Goal: Task Accomplishment & Management: Manage account settings

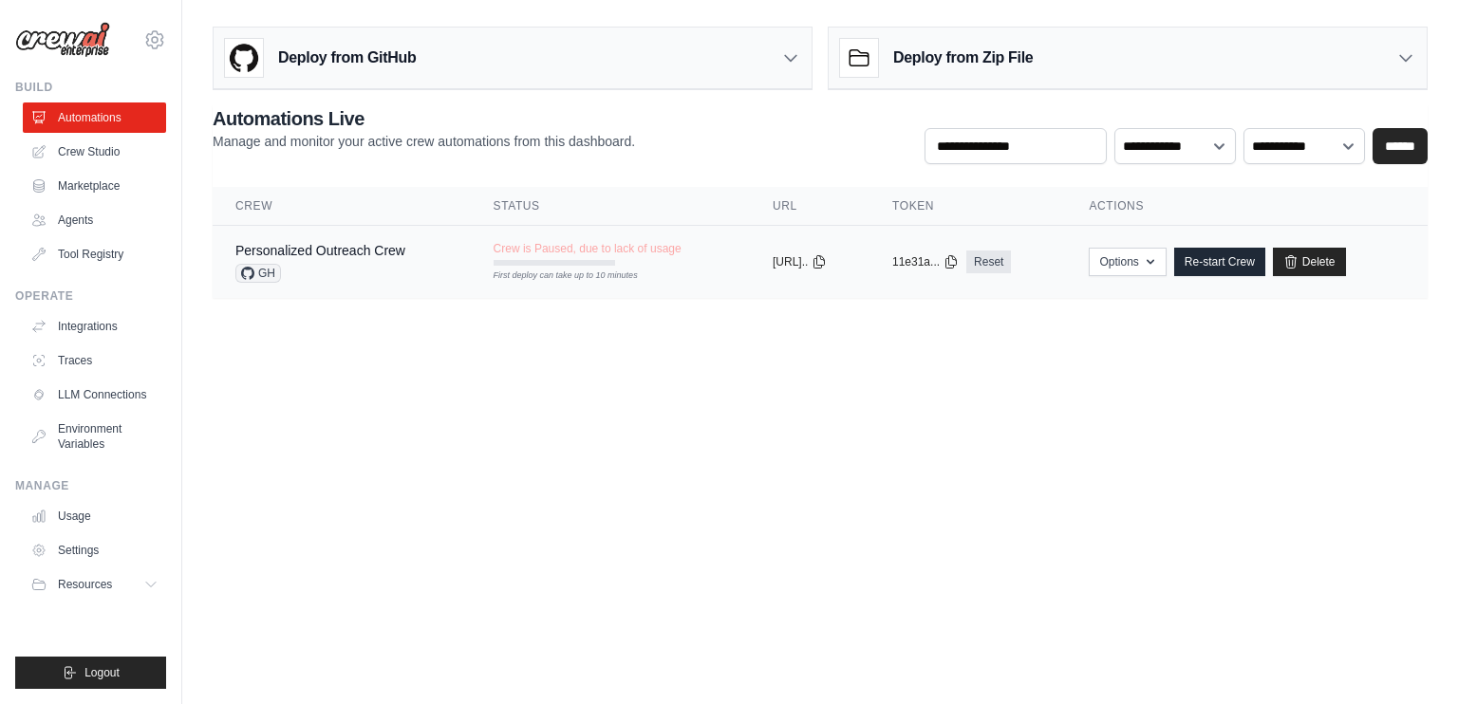
click at [561, 257] on div "Crew is Paused, due to lack of usage First deploy can take up to 10 minutes" at bounding box center [588, 253] width 188 height 25
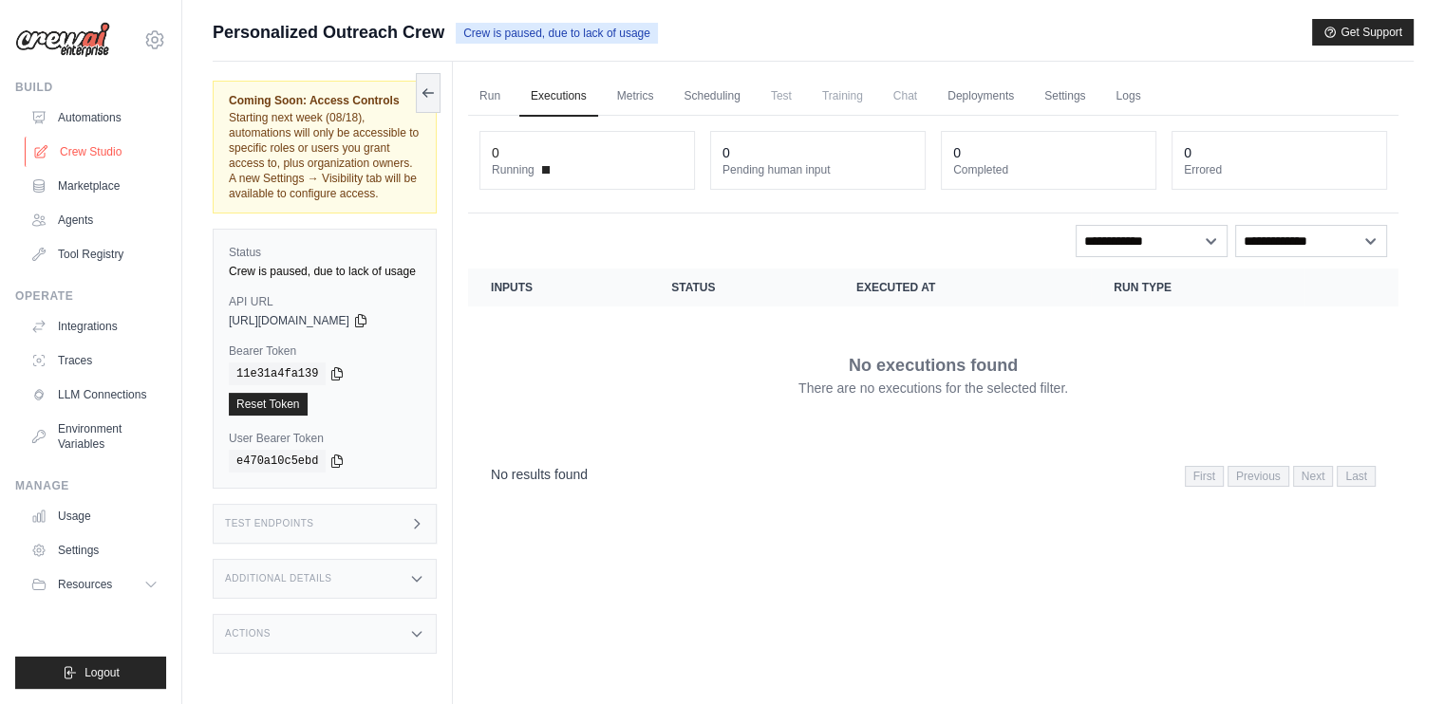
click at [75, 163] on link "Crew Studio" at bounding box center [96, 152] width 143 height 30
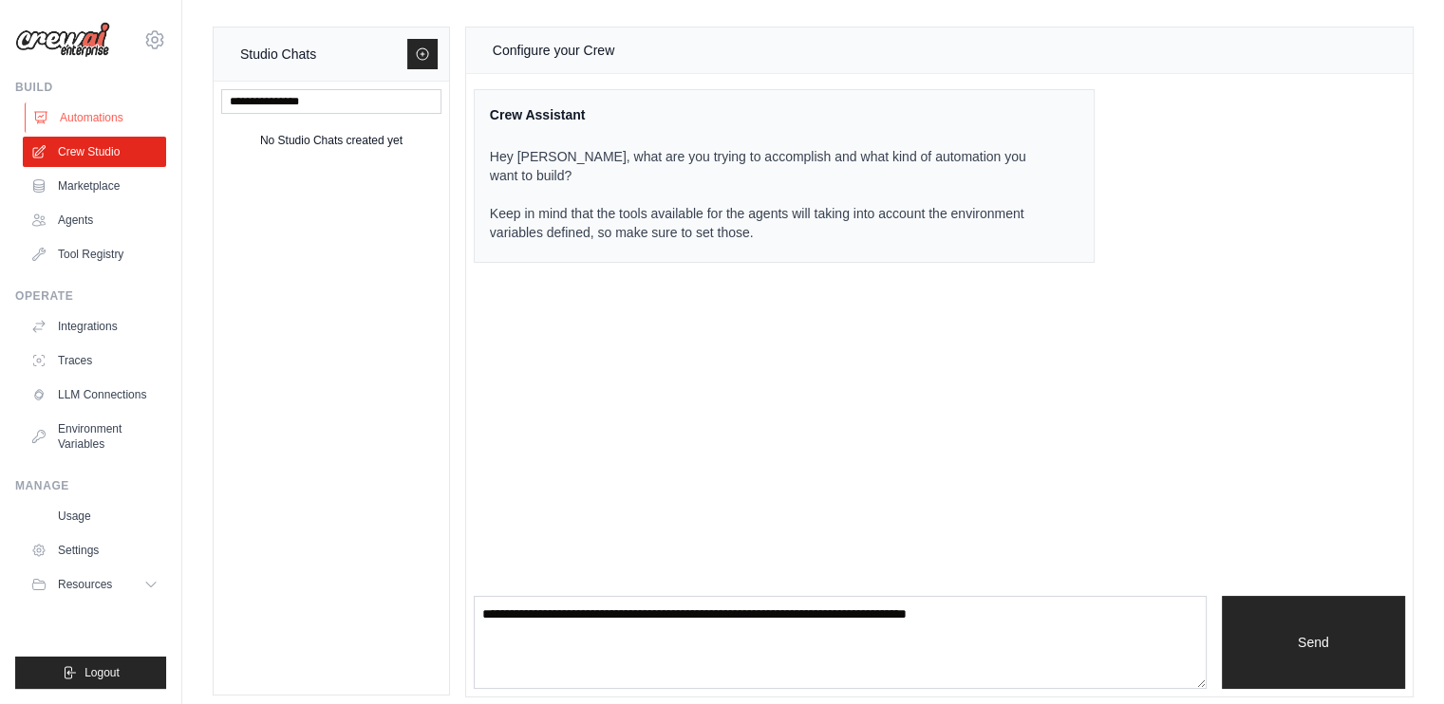
click at [119, 111] on link "Automations" at bounding box center [96, 118] width 143 height 30
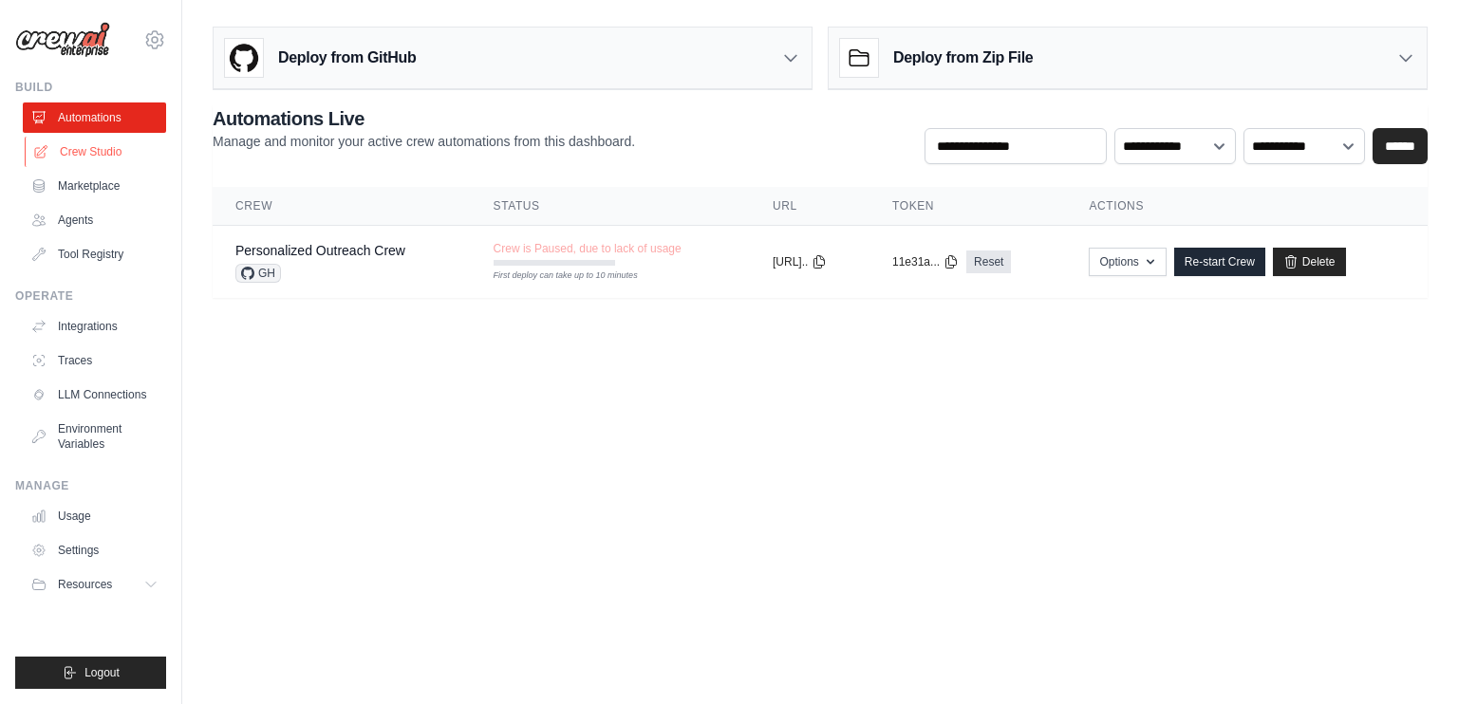
click at [121, 153] on link "Crew Studio" at bounding box center [96, 152] width 143 height 30
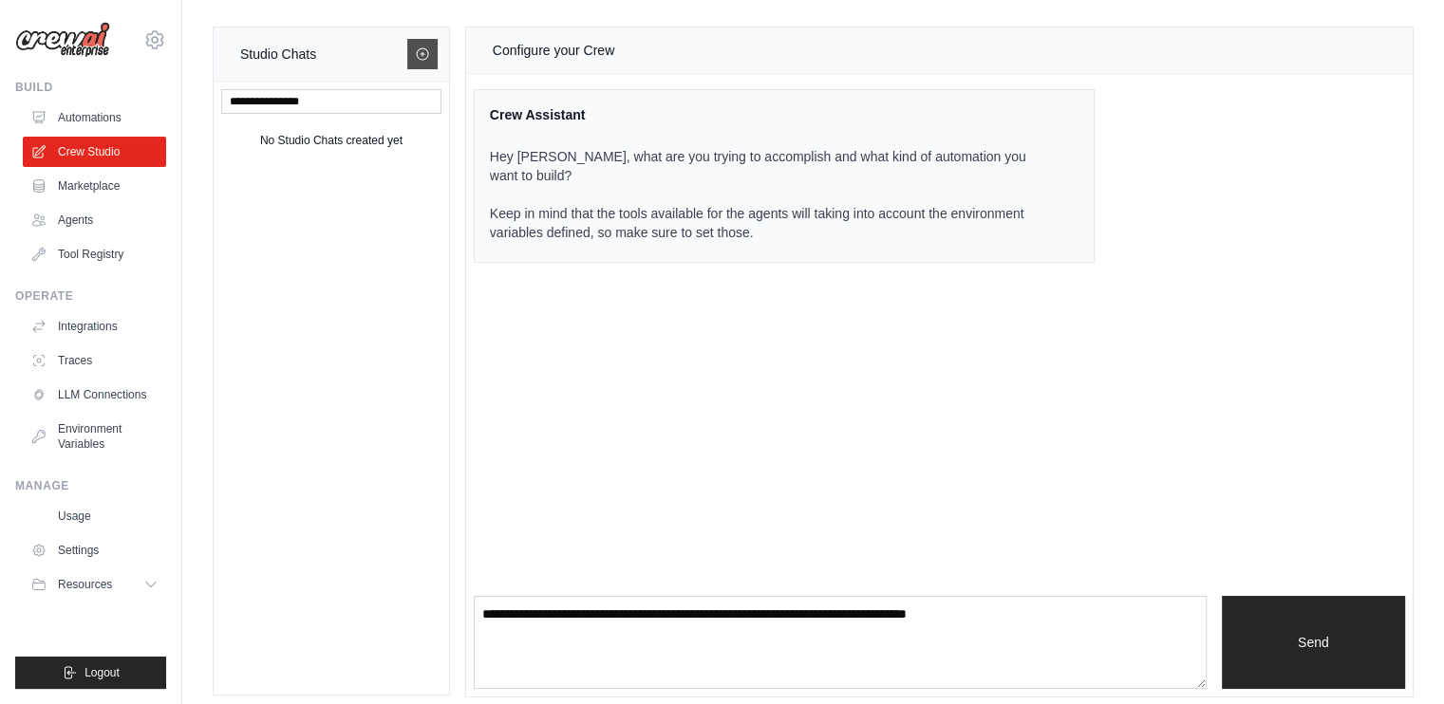
click at [410, 62] on link at bounding box center [422, 54] width 30 height 30
click at [114, 673] on span "Logout" at bounding box center [101, 672] width 35 height 15
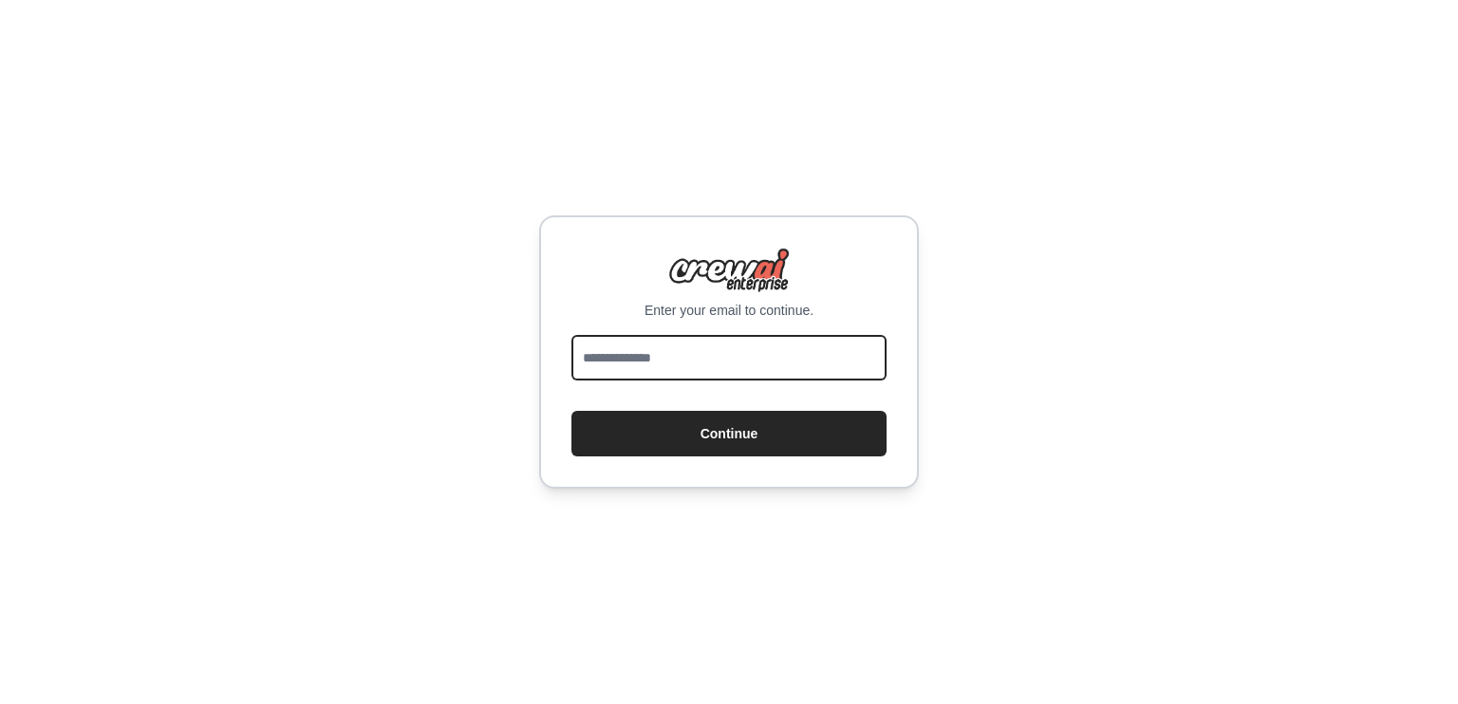
click at [681, 361] on input "email" at bounding box center [728, 358] width 315 height 46
type input "**********"
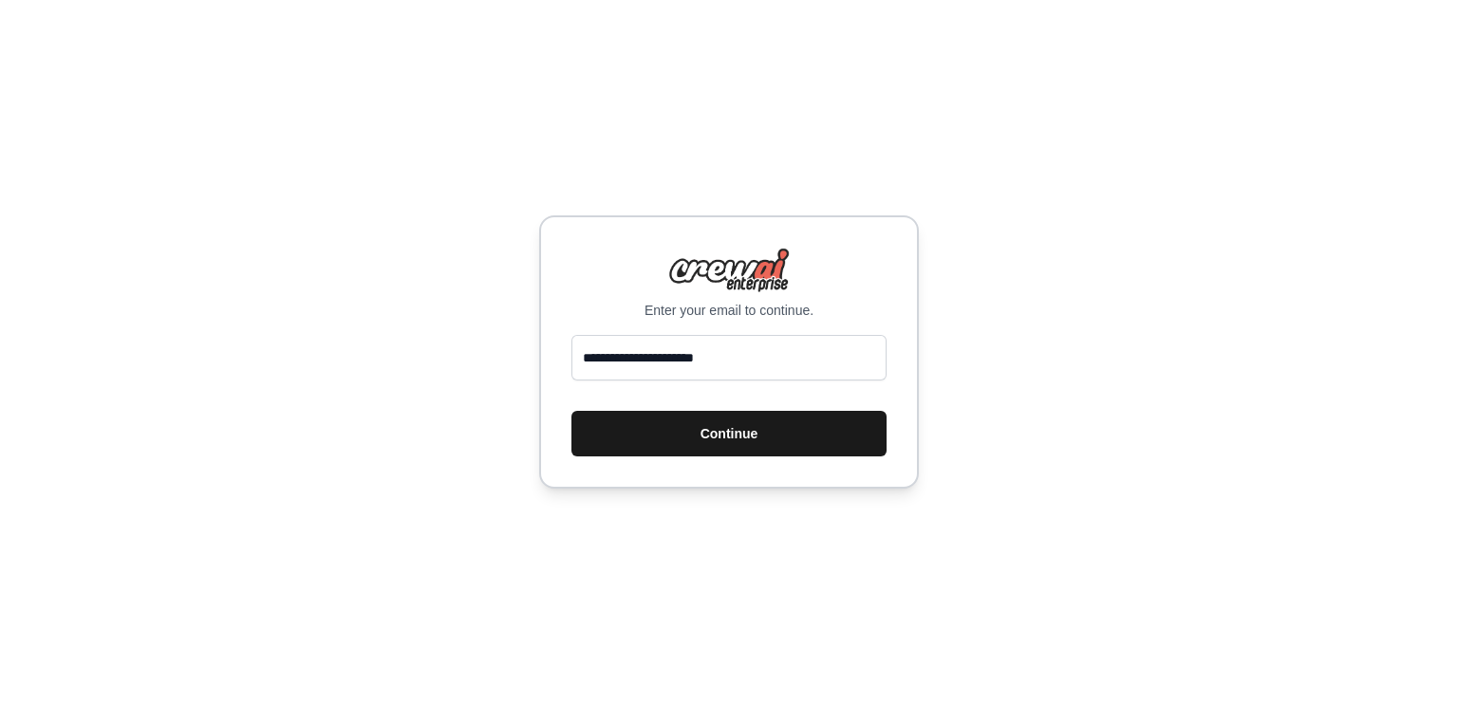
click at [711, 442] on button "Continue" at bounding box center [728, 434] width 315 height 46
